Goal: Transaction & Acquisition: Purchase product/service

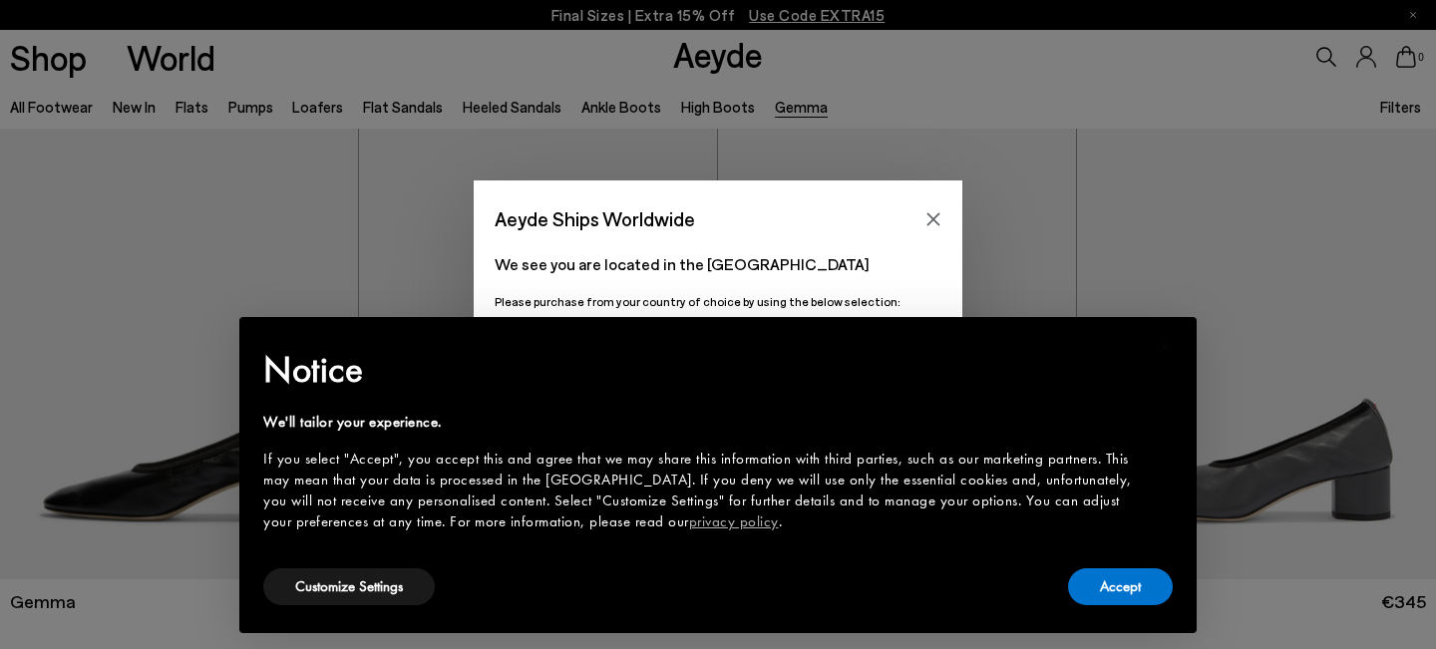
click at [374, 182] on div "Aeyde Ships Worldwide We see you are located in the United States Please purcha…" at bounding box center [718, 324] width 1436 height 287
click at [1131, 590] on button "Accept" at bounding box center [1120, 587] width 105 height 37
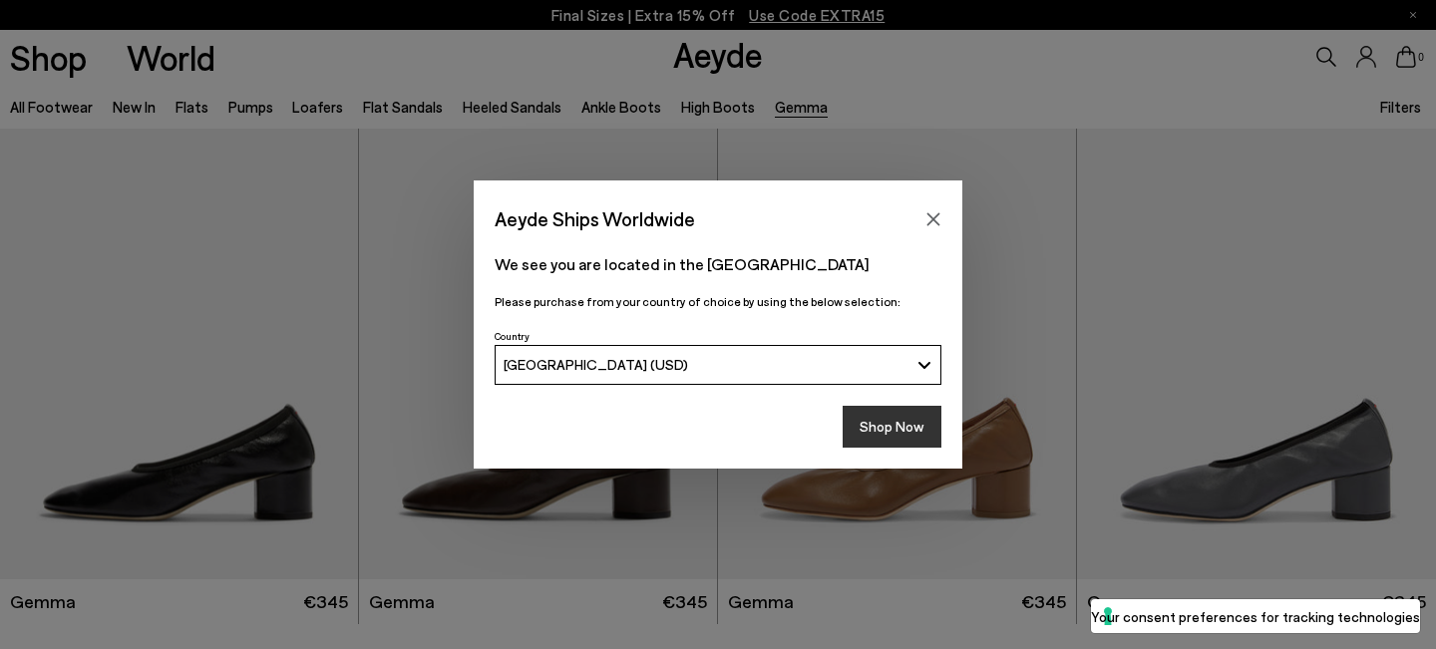
click at [924, 408] on button "Shop Now" at bounding box center [892, 427] width 99 height 42
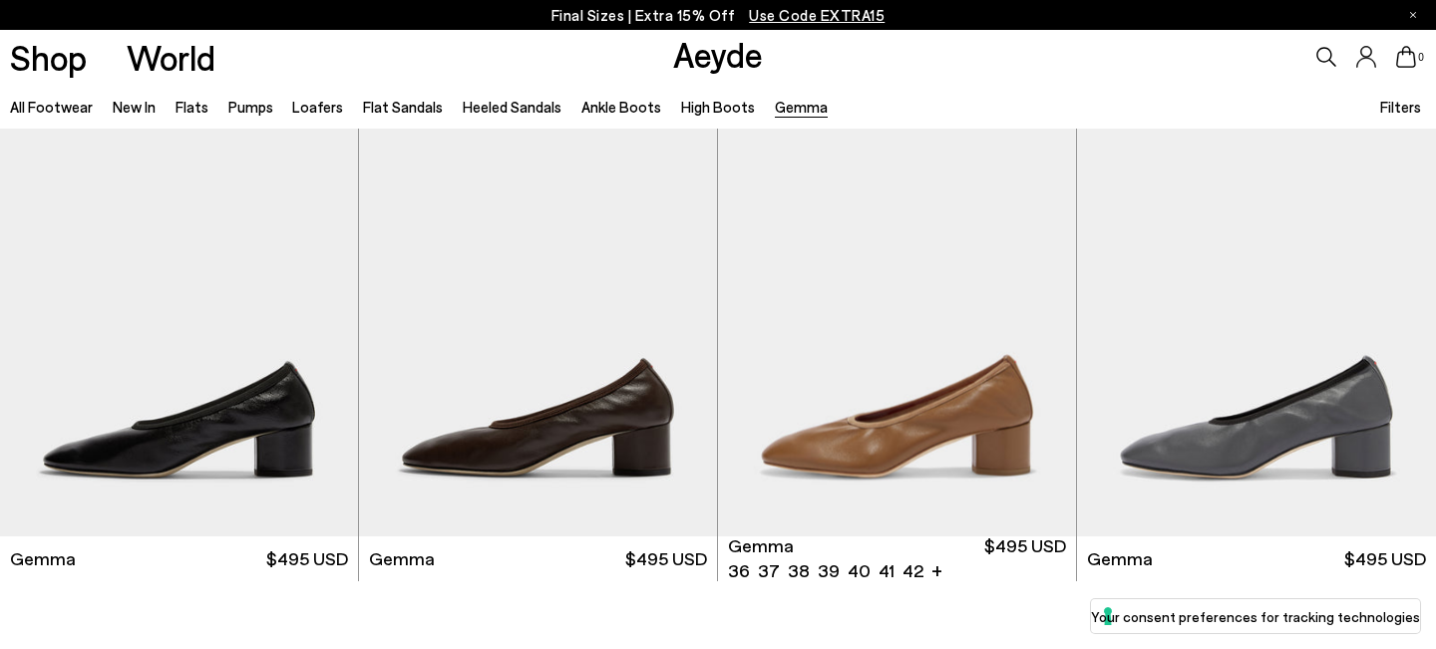
scroll to position [51, 0]
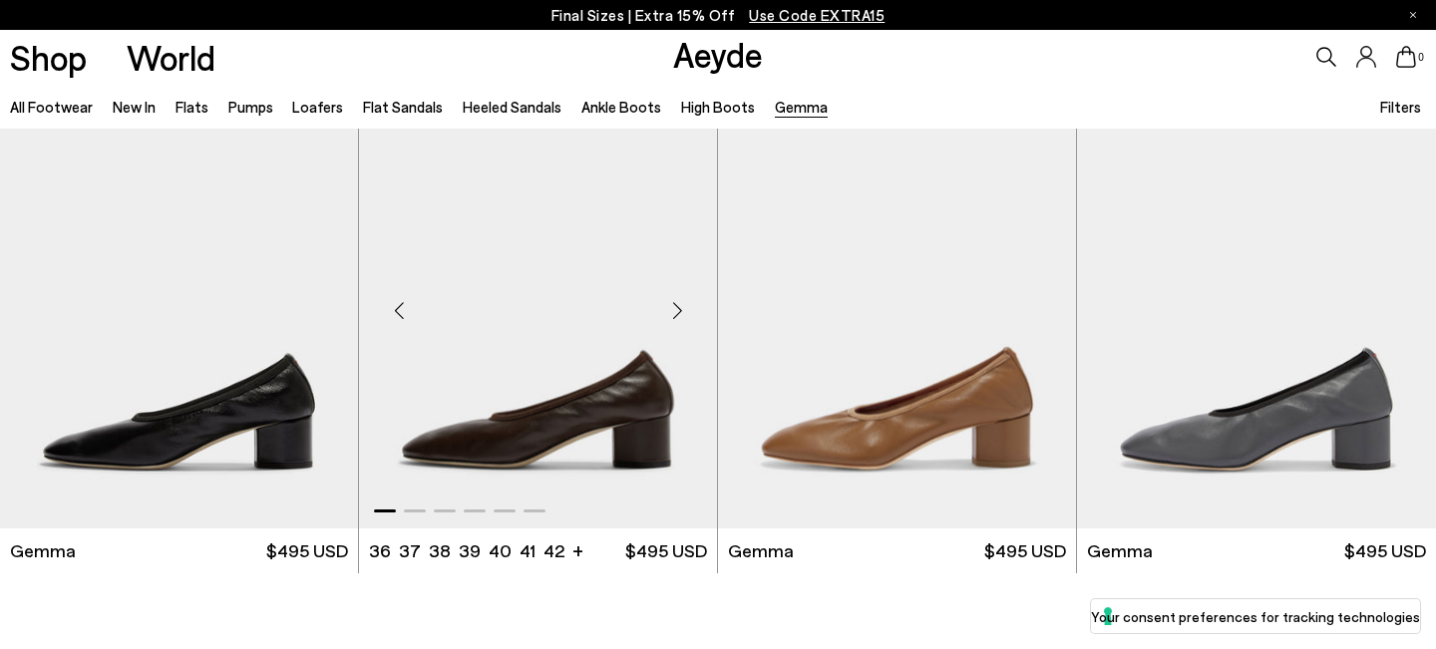
click at [551, 421] on img "1 / 6" at bounding box center [538, 303] width 358 height 450
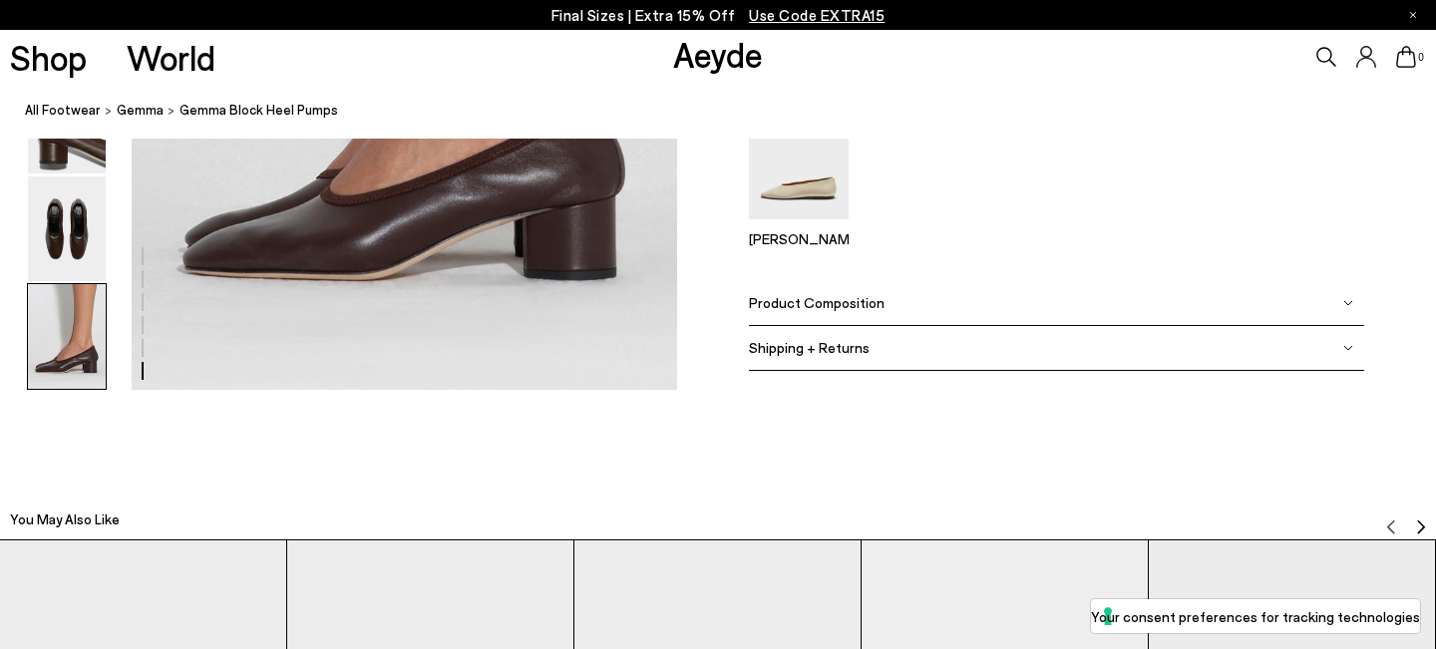
scroll to position [3908, 0]
